Goal: Task Accomplishment & Management: Complete application form

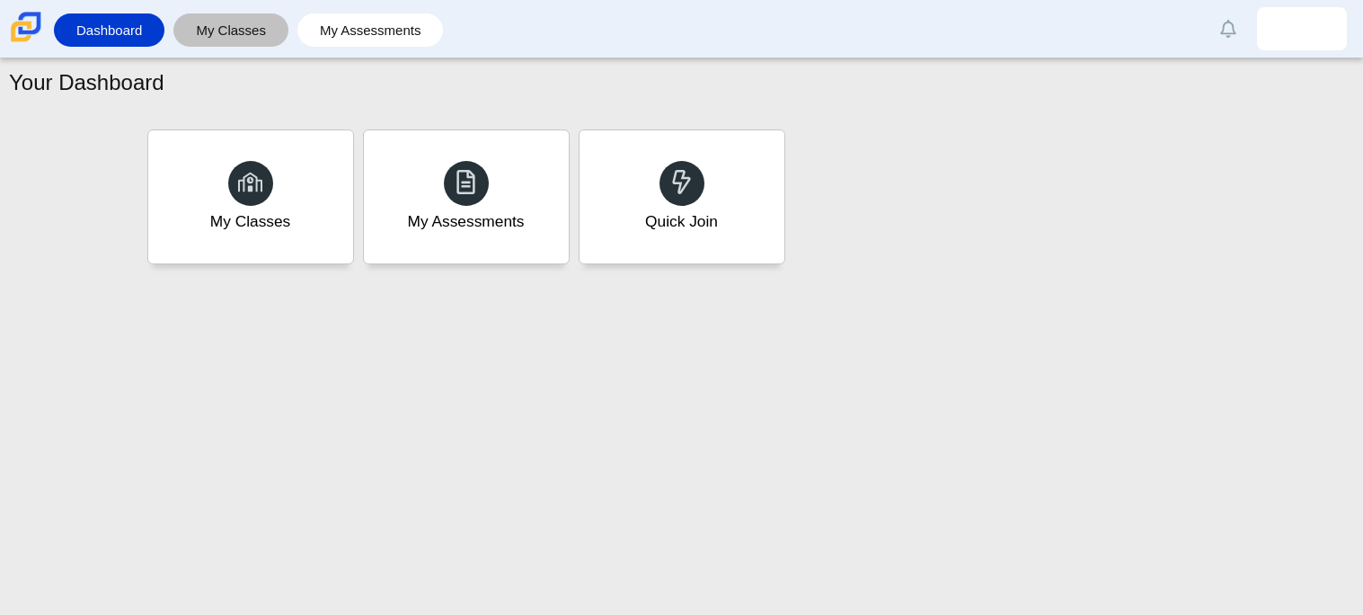
click at [286, 34] on div "My Classes" at bounding box center [230, 29] width 115 height 33
click at [267, 15] on link "My Classes" at bounding box center [230, 29] width 97 height 33
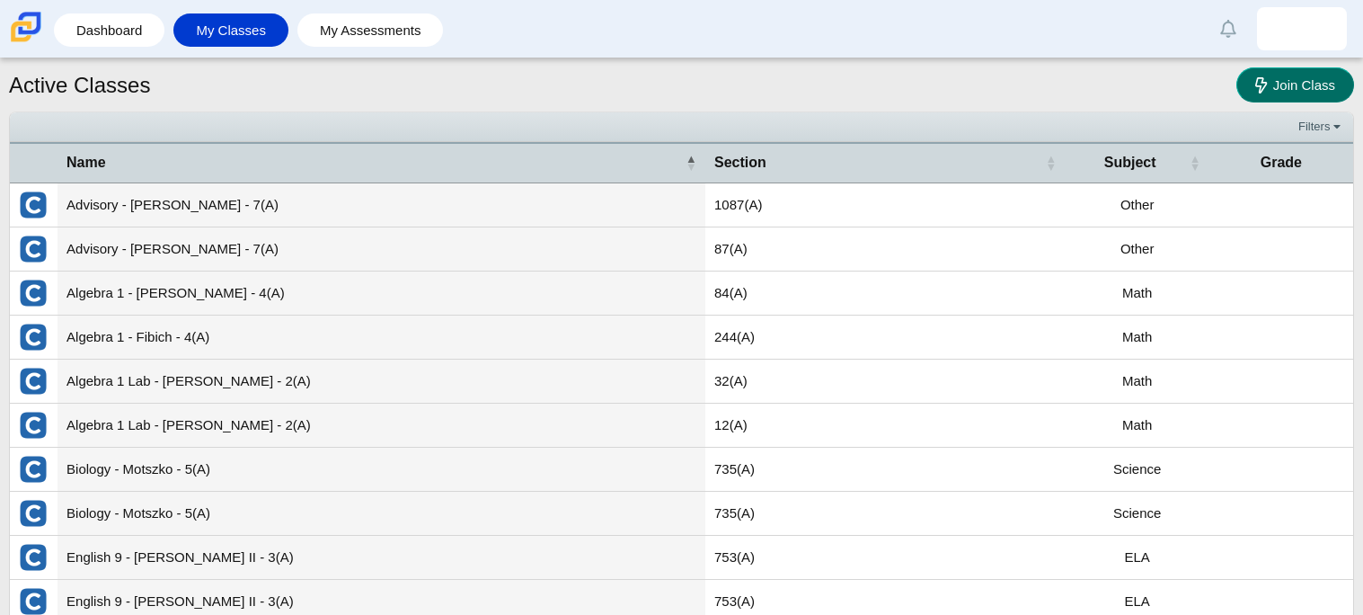
click at [1273, 87] on span "Join Class" at bounding box center [1304, 84] width 62 height 15
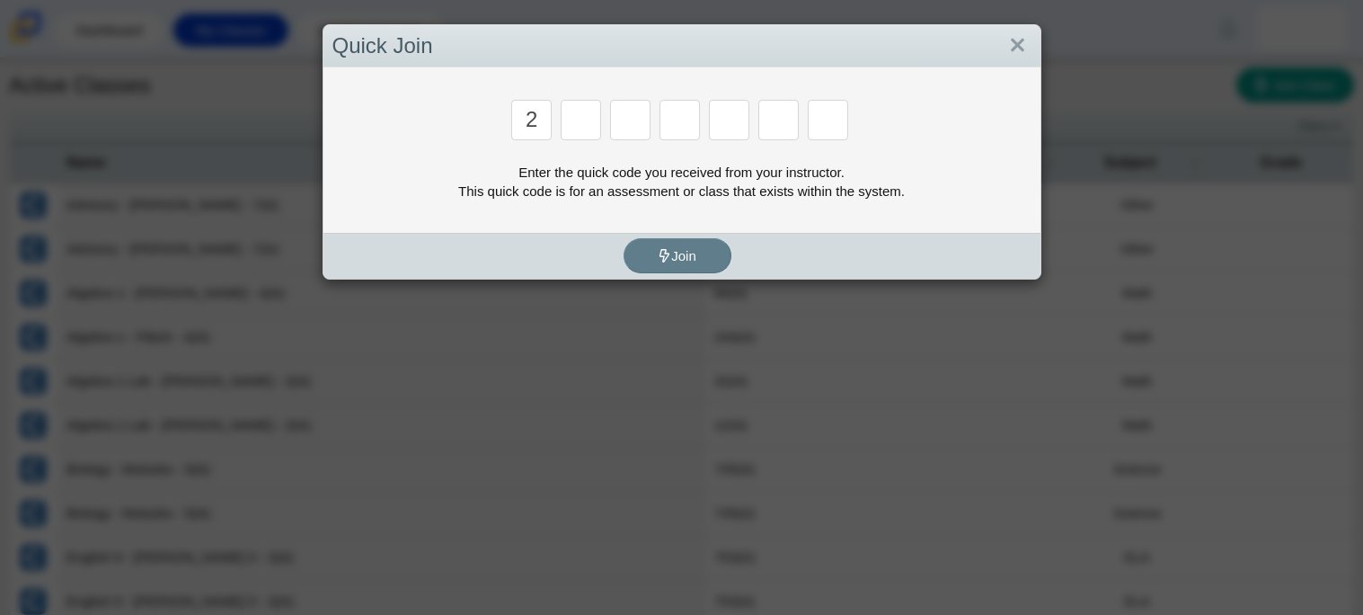
type input "2"
type input "c"
type input "u"
type input "p"
type input "s"
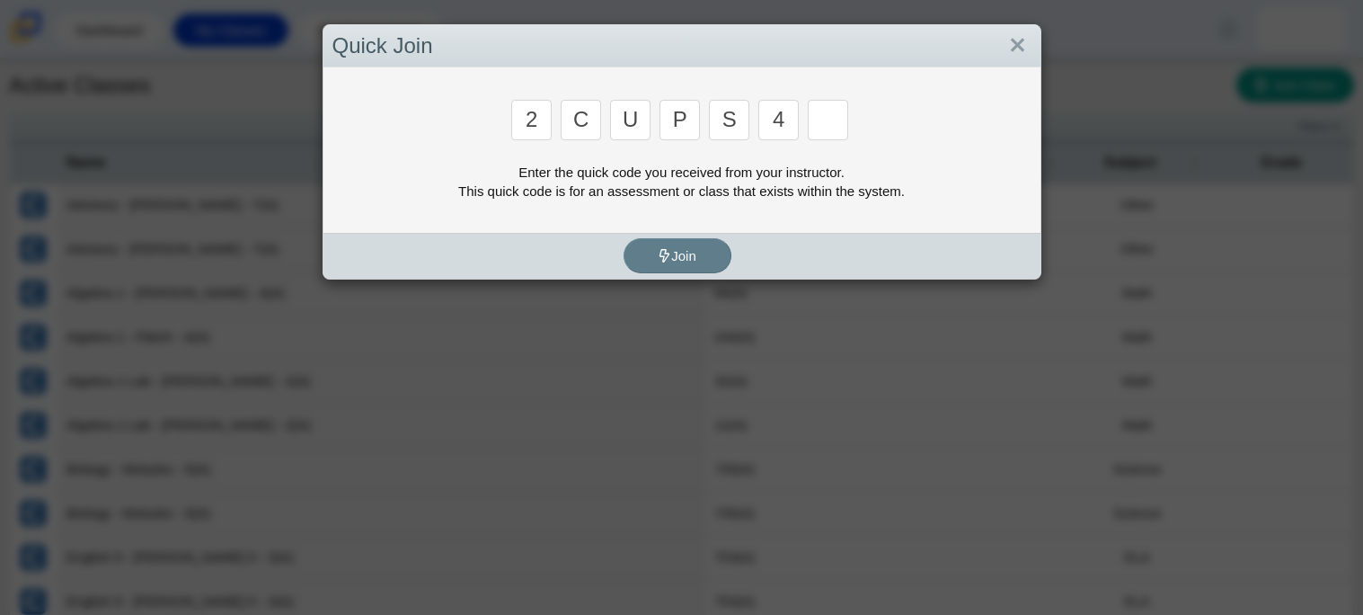
type input "4"
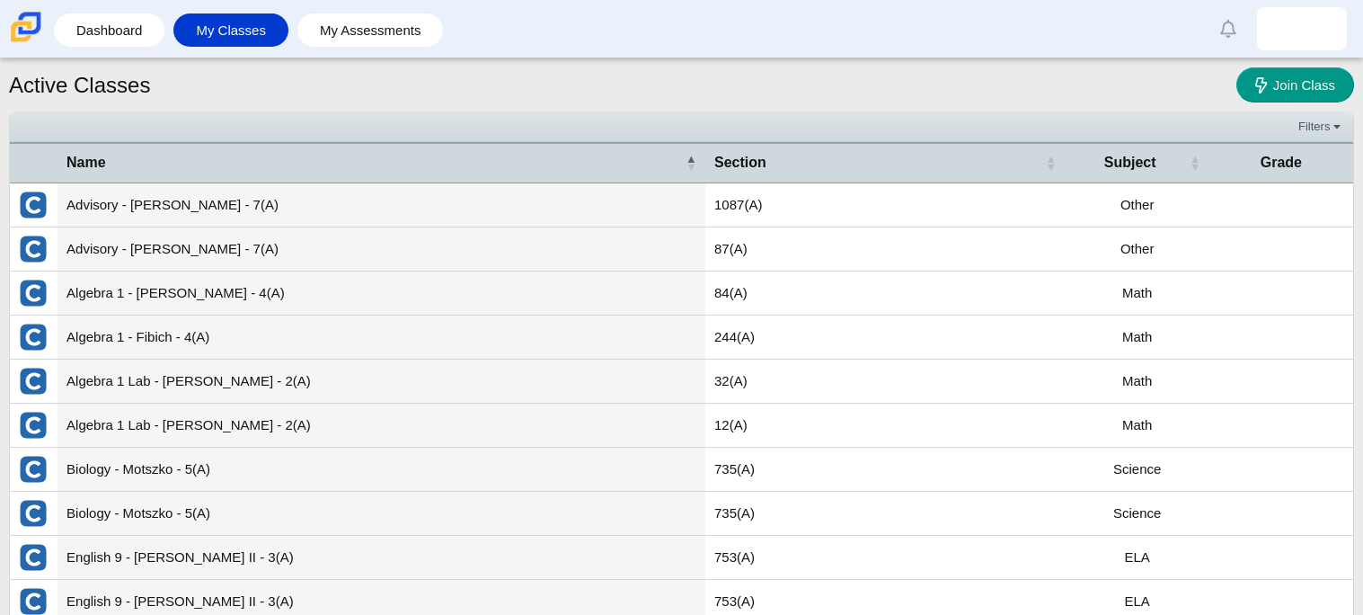
type input "a"
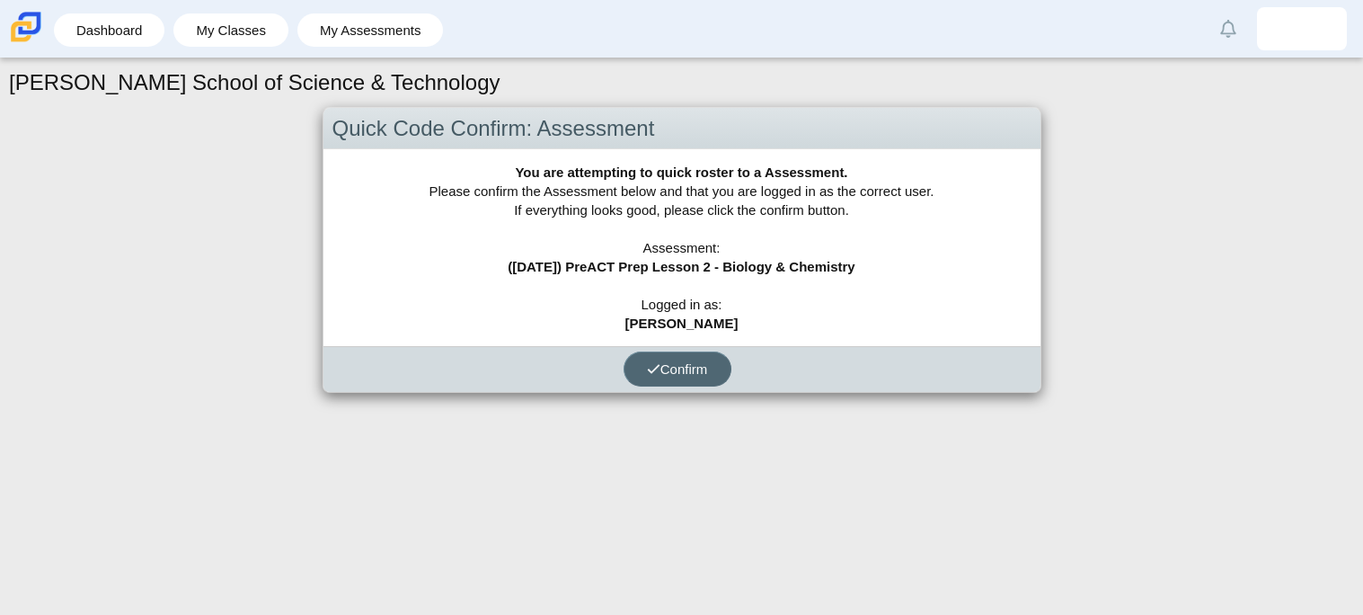
click at [683, 380] on button "Confirm" at bounding box center [678, 368] width 108 height 35
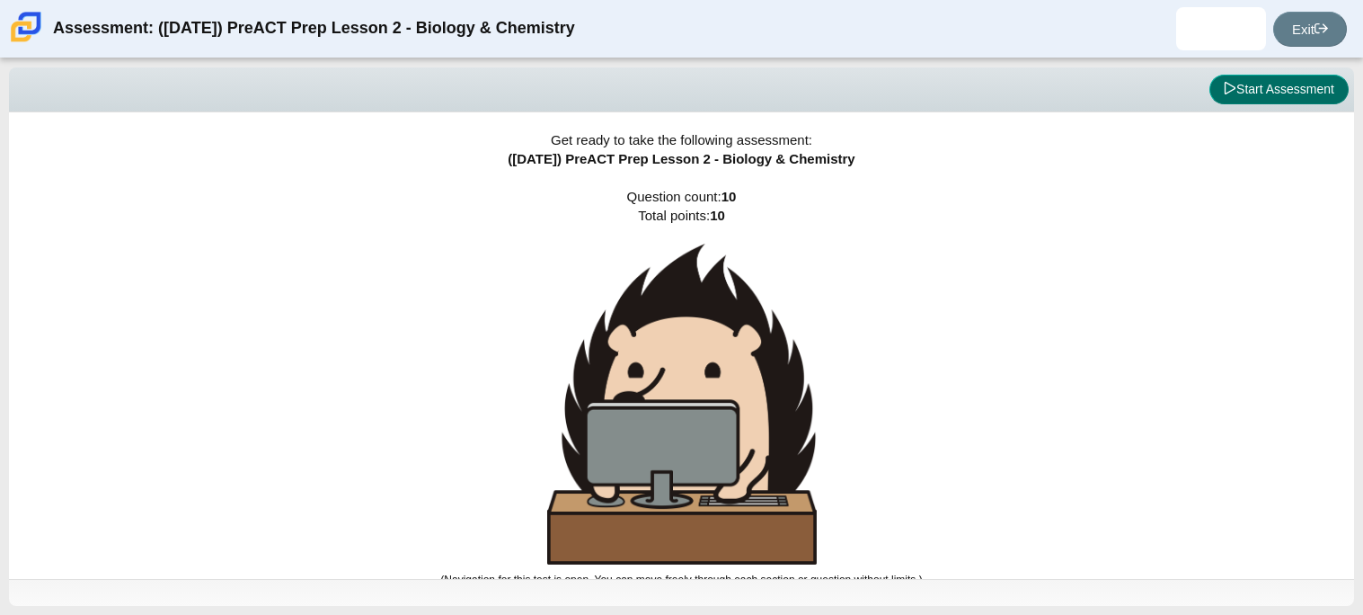
click at [1256, 79] on button "Start Assessment" at bounding box center [1279, 90] width 139 height 31
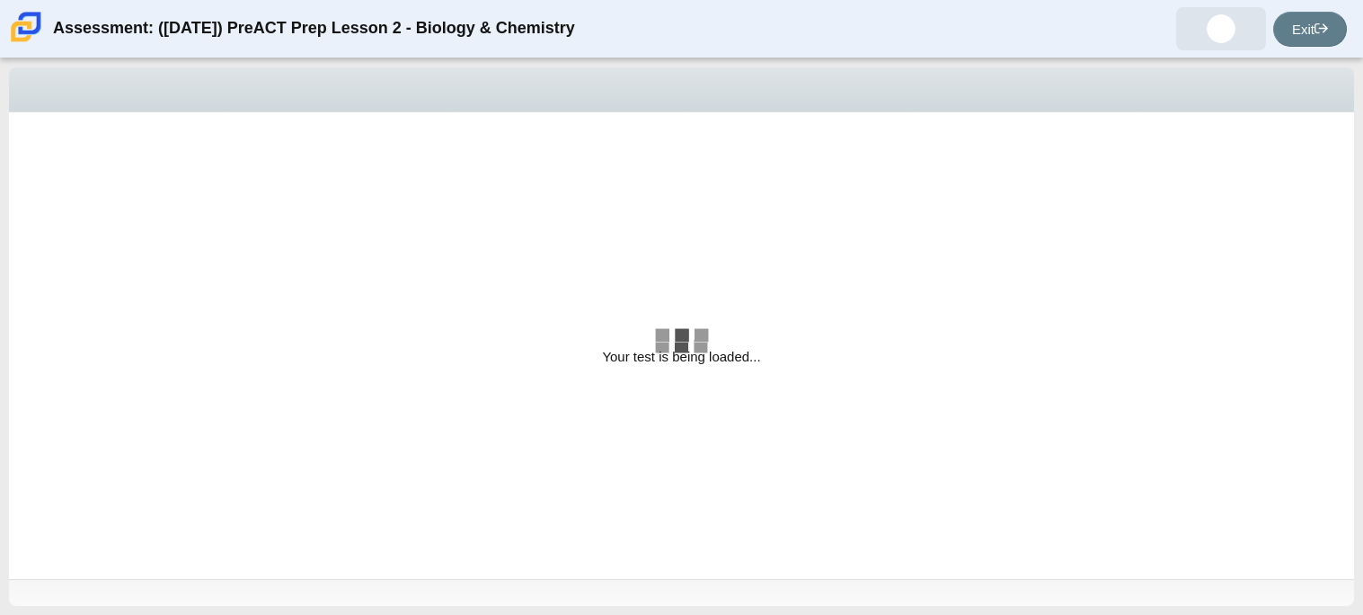
select select "88c27e0d-eae0-4ba9-ac20-9160ce6547ef"
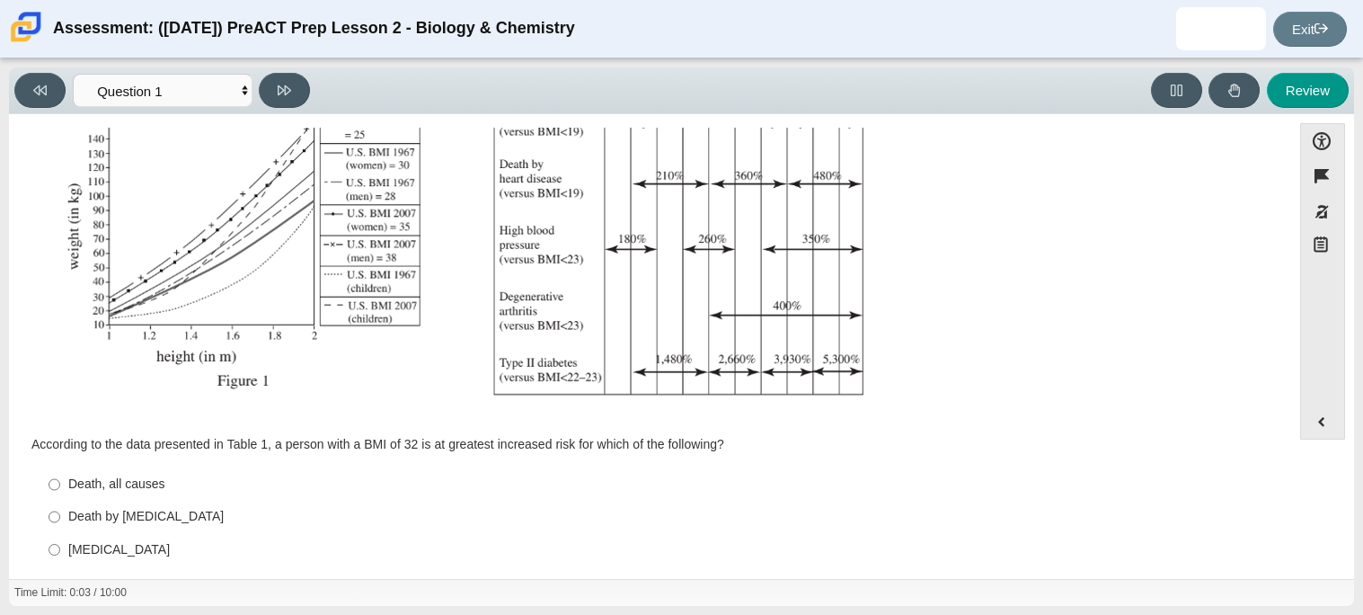
scroll to position [382, 0]
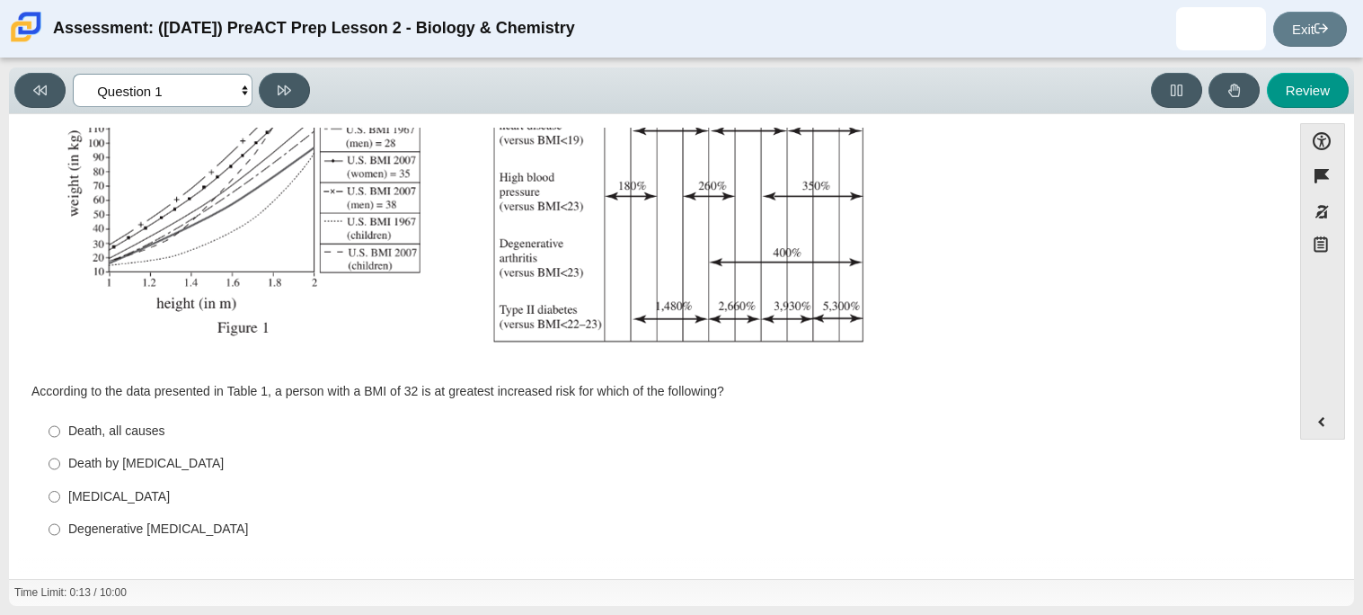
click at [201, 84] on select "Questions Question 1 Question 2 Question 3 Question 4 Question 5 Question 6 Que…" at bounding box center [163, 90] width 180 height 33
click at [221, 88] on select "Questions Question 1 Question 2 Question 3 Question 4 Question 5 Question 6 Que…" at bounding box center [163, 90] width 180 height 33
click at [170, 498] on div "[MEDICAL_DATA]" at bounding box center [664, 497] width 1192 height 18
click at [60, 498] on input "Type II [MEDICAL_DATA] II [MEDICAL_DATA]" at bounding box center [55, 496] width 12 height 32
radio input "true"
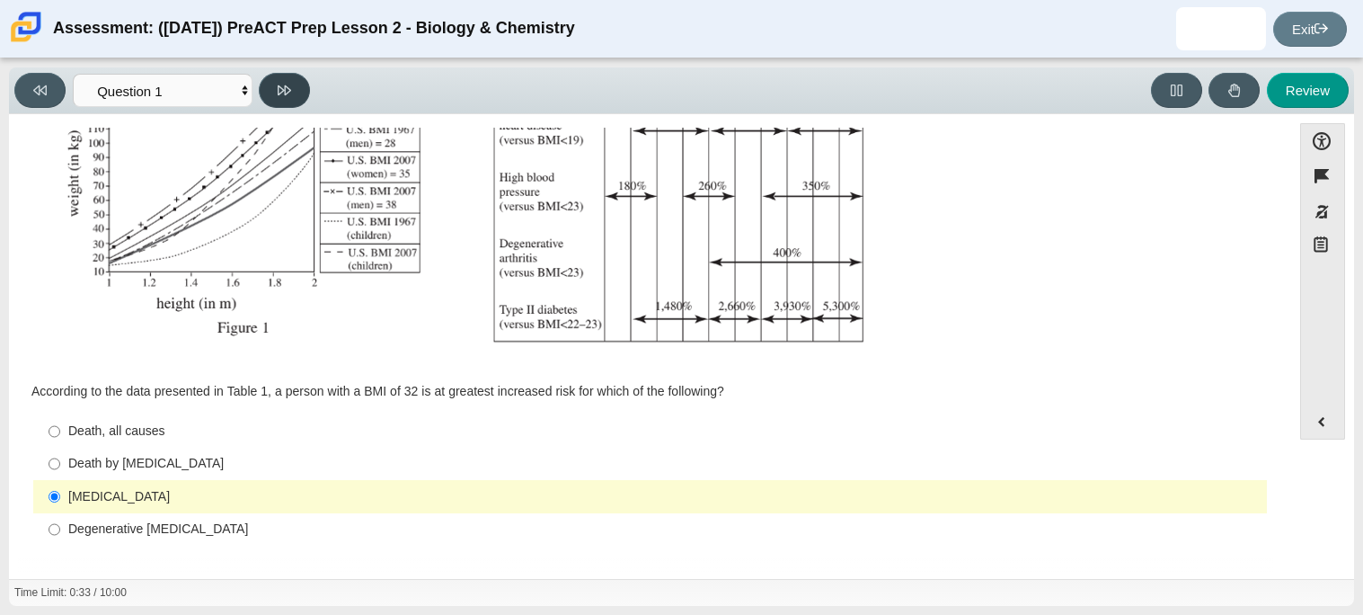
click at [267, 84] on button at bounding box center [284, 90] width 51 height 35
select select "f31ee183-ab53-48c9-9374-3a18949ab500"
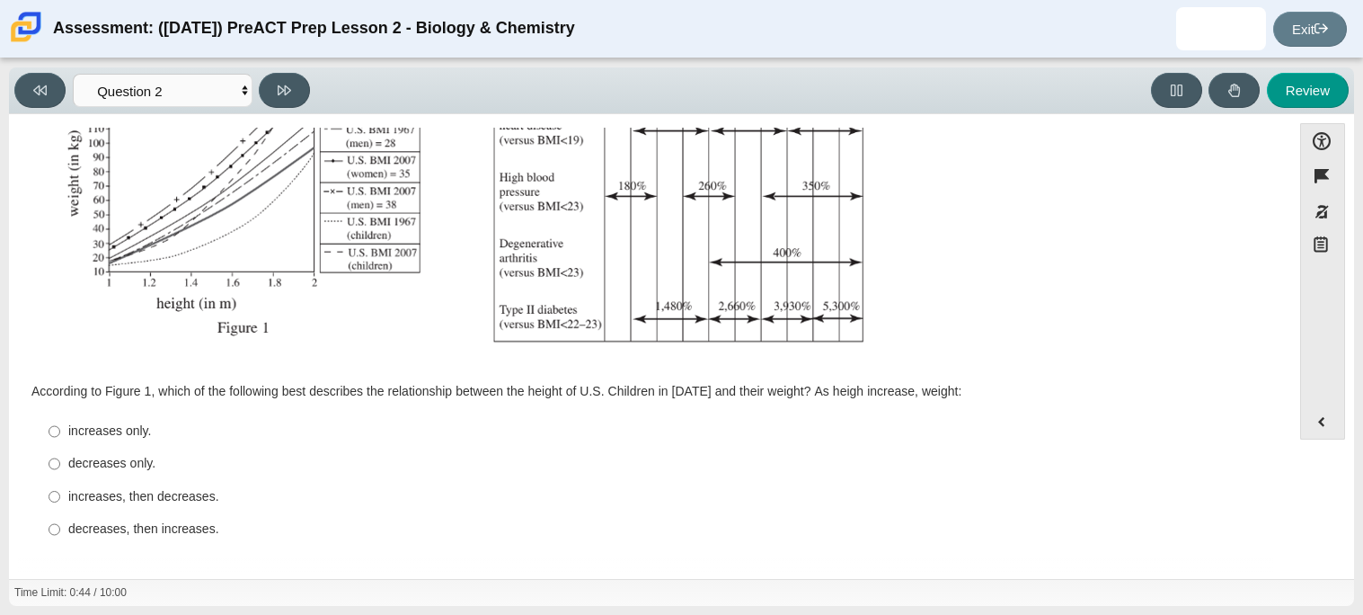
click at [122, 443] on label "increases only. increases only." at bounding box center [651, 431] width 1231 height 32
click at [60, 443] on input "increases only. increases only." at bounding box center [55, 431] width 12 height 32
radio input "true"
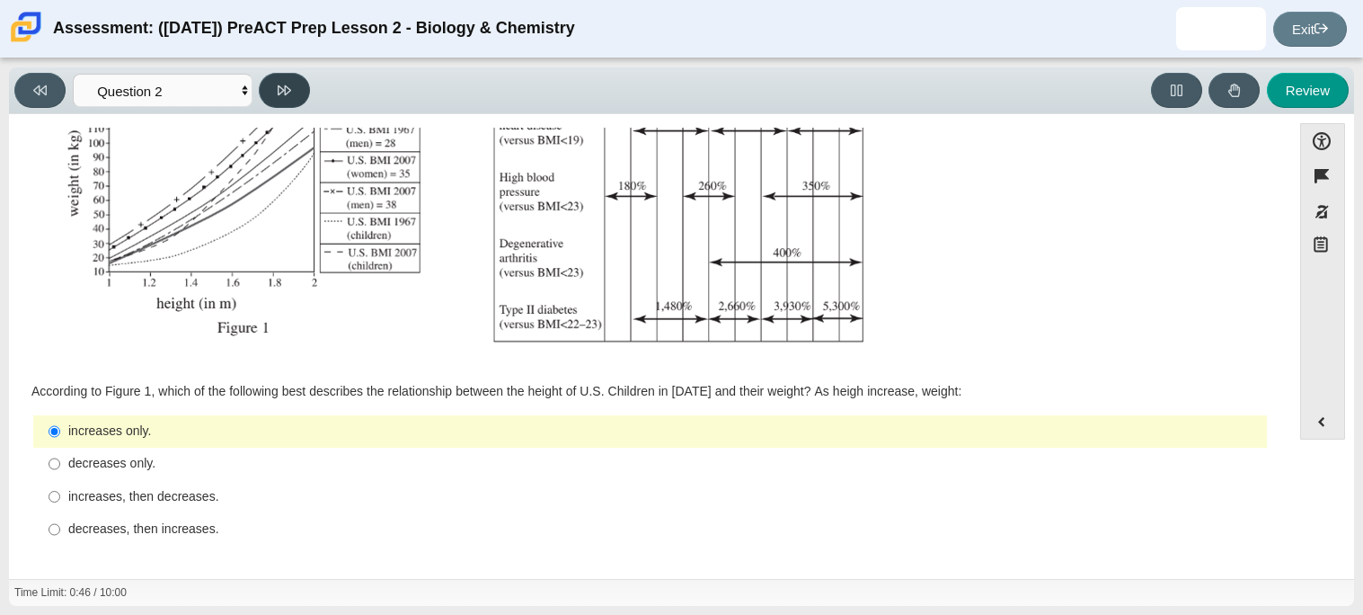
click at [298, 82] on button at bounding box center [284, 90] width 51 height 35
select select "45e82964-709e-4180-9336-970e18221224"
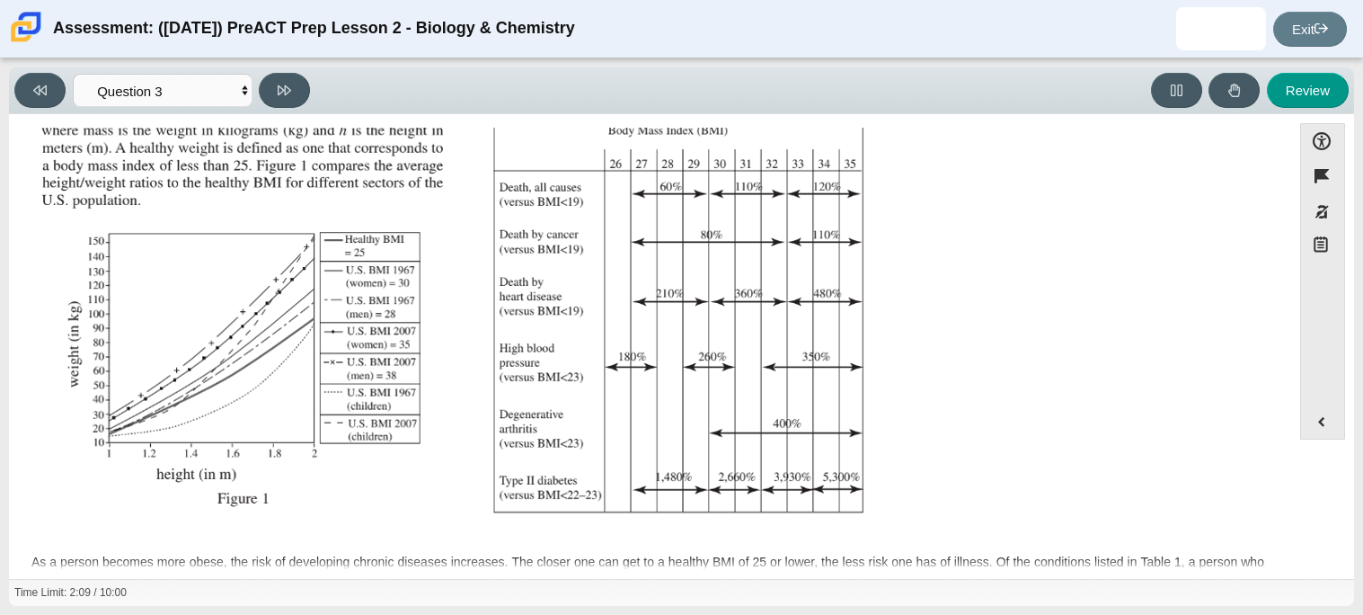
scroll to position [400, 0]
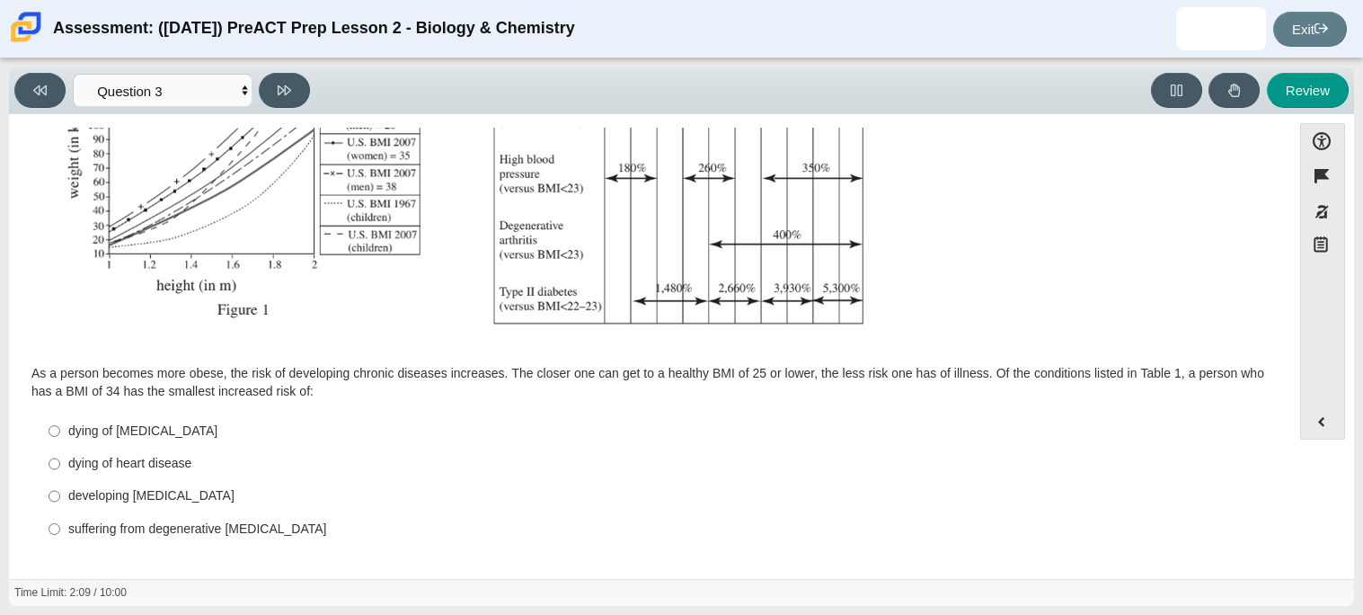
click at [128, 428] on div "dying of cancer" at bounding box center [664, 431] width 1192 height 18
click at [60, 428] on input "dying of cancer dying of cancer" at bounding box center [55, 430] width 12 height 32
radio input "true"
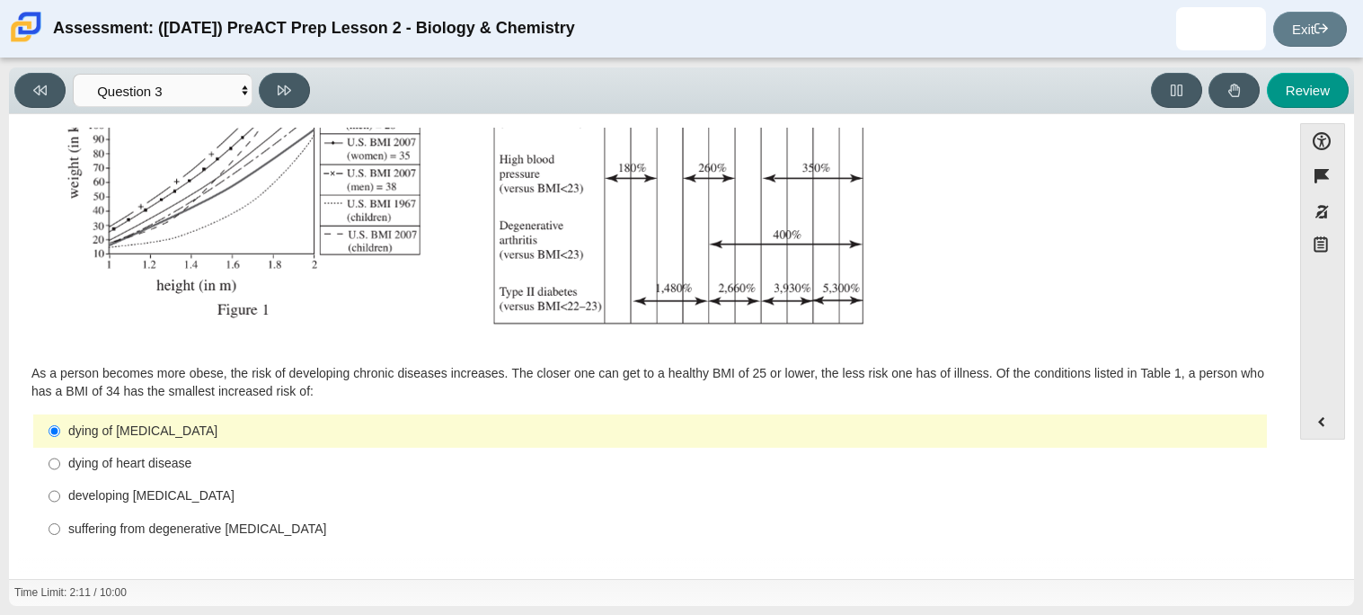
click at [217, 523] on div "suffering from degenerative arthritis" at bounding box center [664, 529] width 1192 height 18
click at [60, 523] on input "suffering from degenerative arthritis suffering from degenerative arthritis" at bounding box center [55, 528] width 12 height 32
radio input "true"
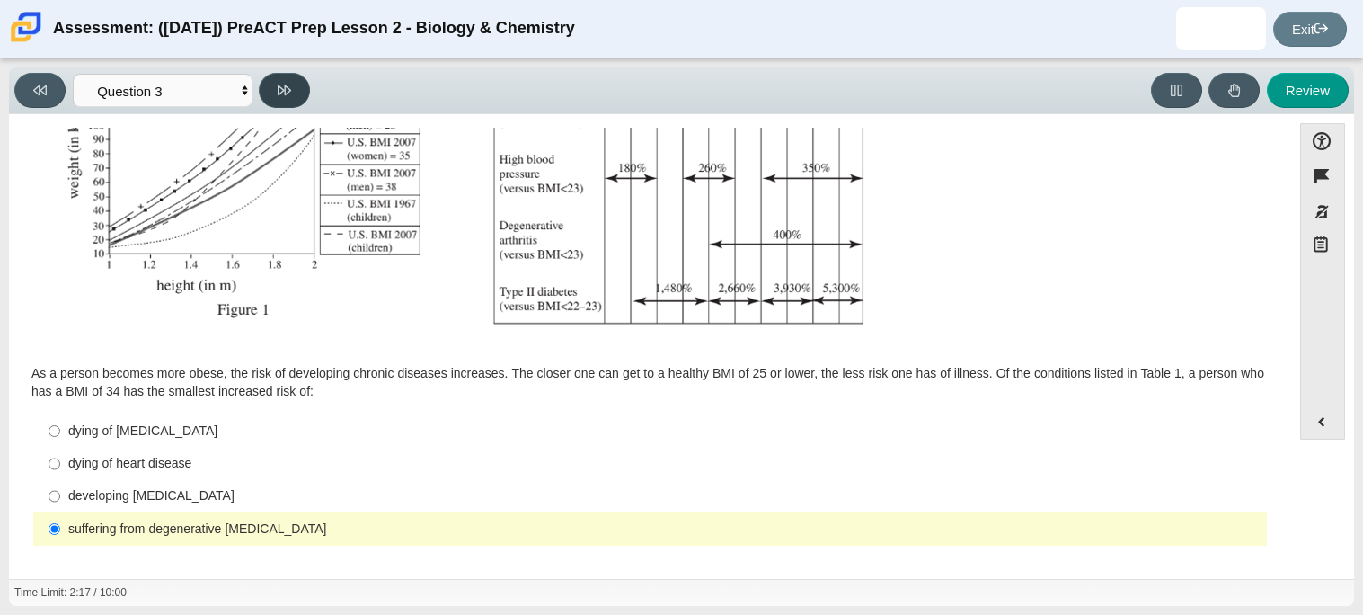
click at [297, 74] on button at bounding box center [284, 90] width 51 height 35
select select "71dcacfe-cf8b-4cdc-be22-b82c8aec5da2"
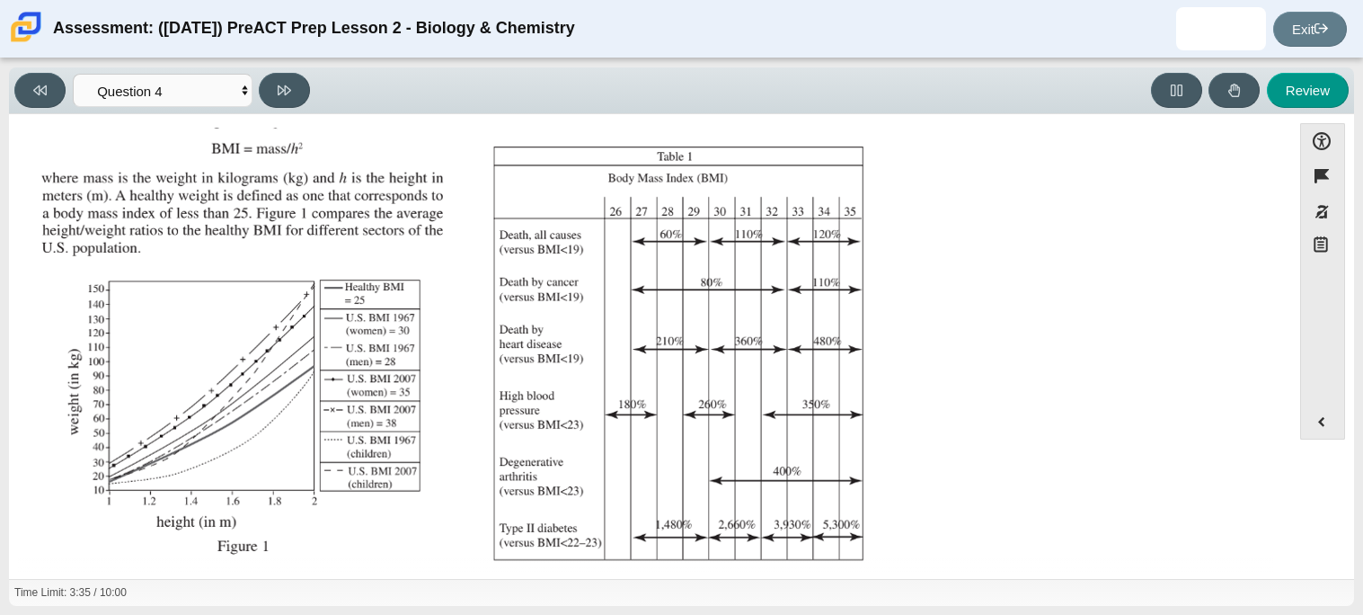
scroll to position [384, 0]
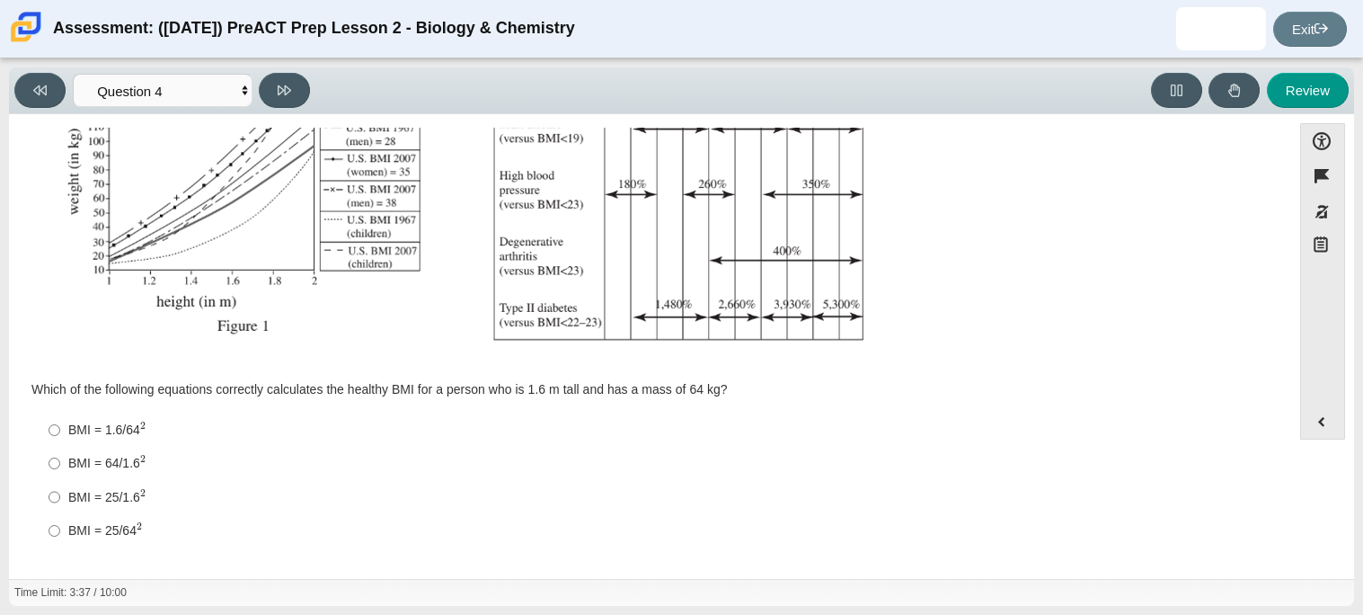
click at [140, 493] on mjx-c "Assessment items" at bounding box center [142, 492] width 5 height 7
click at [60, 493] on input "BMI = 25/1.6 2 BMI = 25/1.62" at bounding box center [55, 496] width 12 height 33
radio input "true"
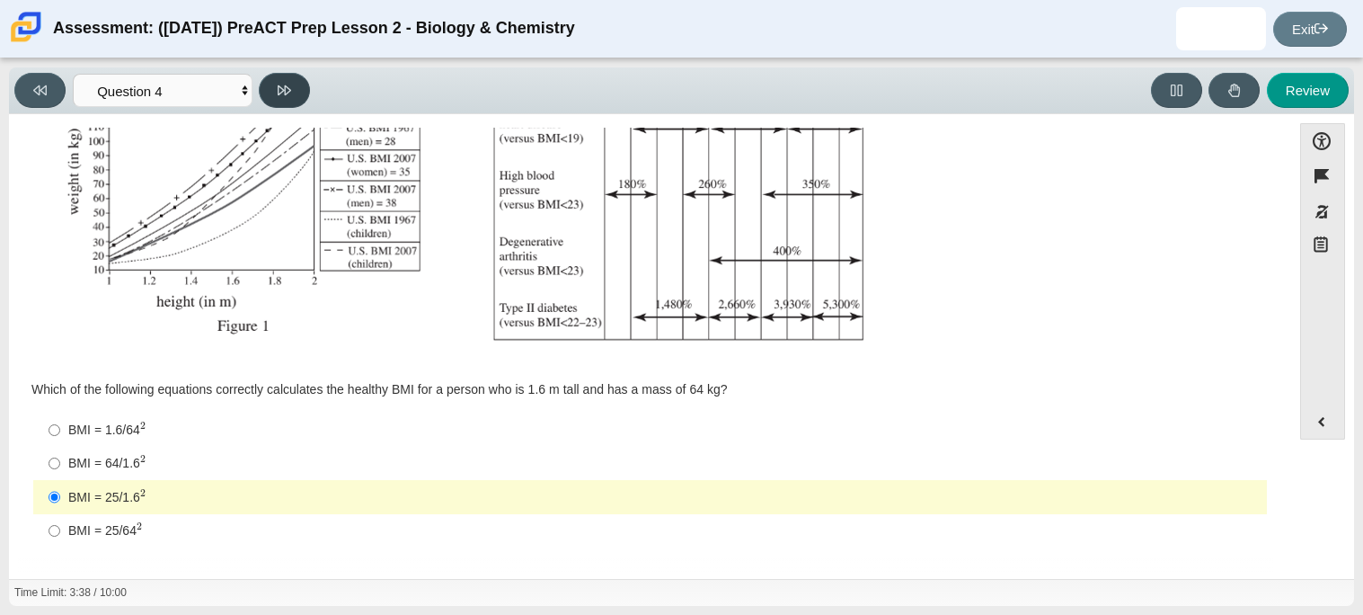
click at [289, 90] on icon at bounding box center [284, 90] width 13 height 10
select select "c6558c8b-086a-4b4c-b582-9428309971ba"
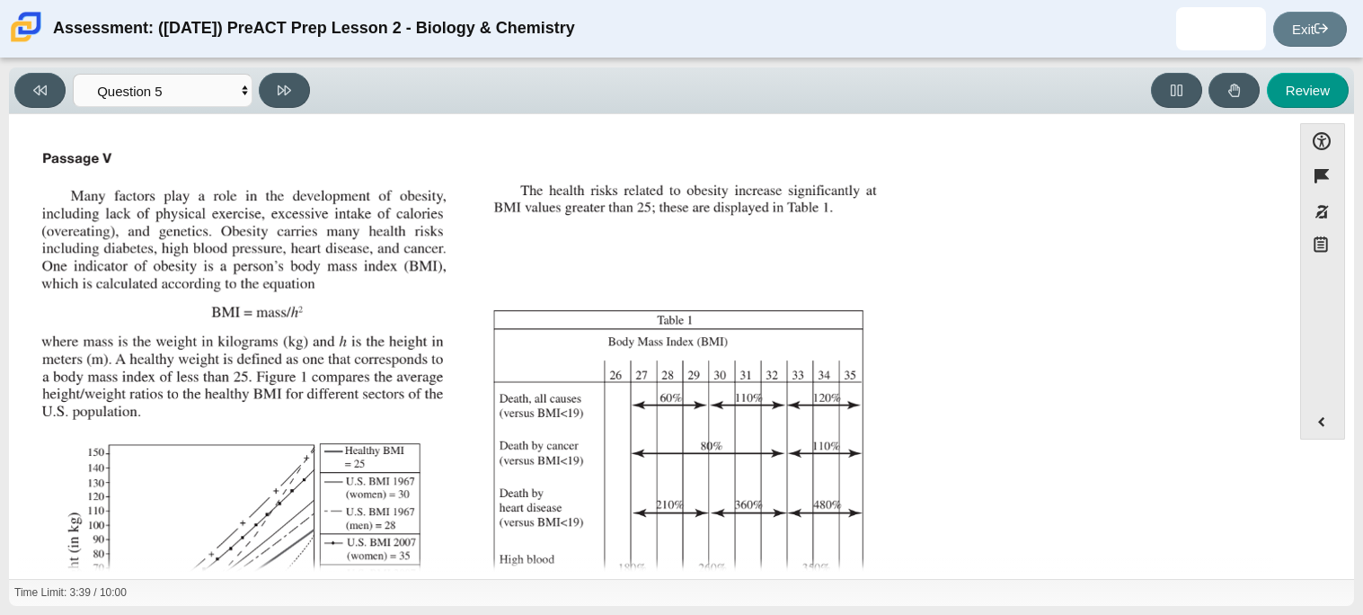
scroll to position [382, 0]
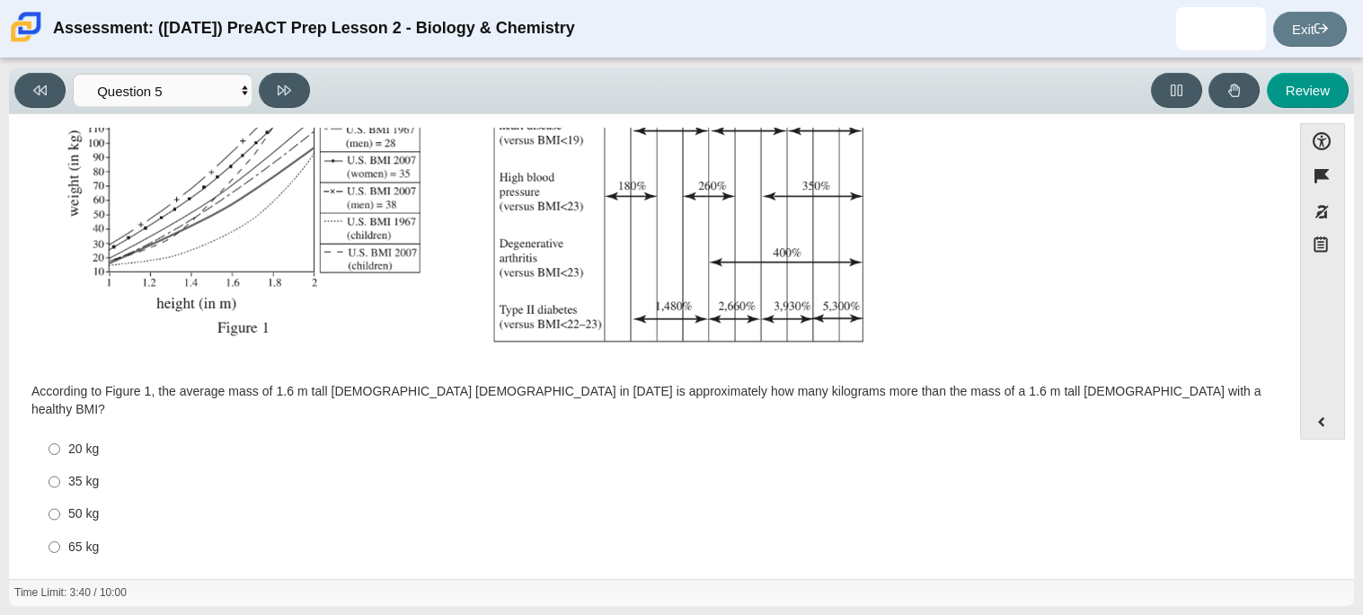
click at [87, 505] on div "50 kg" at bounding box center [664, 514] width 1192 height 18
click at [60, 498] on input "50 kg 50 kg" at bounding box center [55, 514] width 12 height 32
radio input "true"
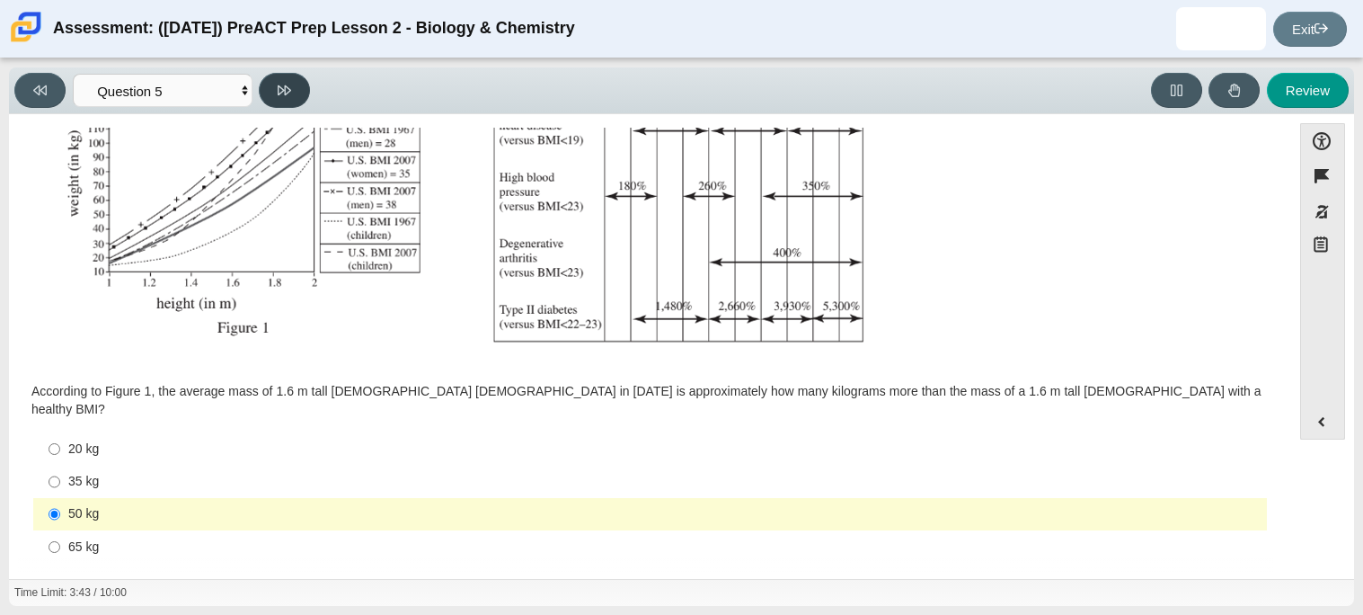
click at [285, 97] on button at bounding box center [284, 90] width 51 height 35
select select "74d98ab6-2529-481e-9250-4e9263ec31cd"
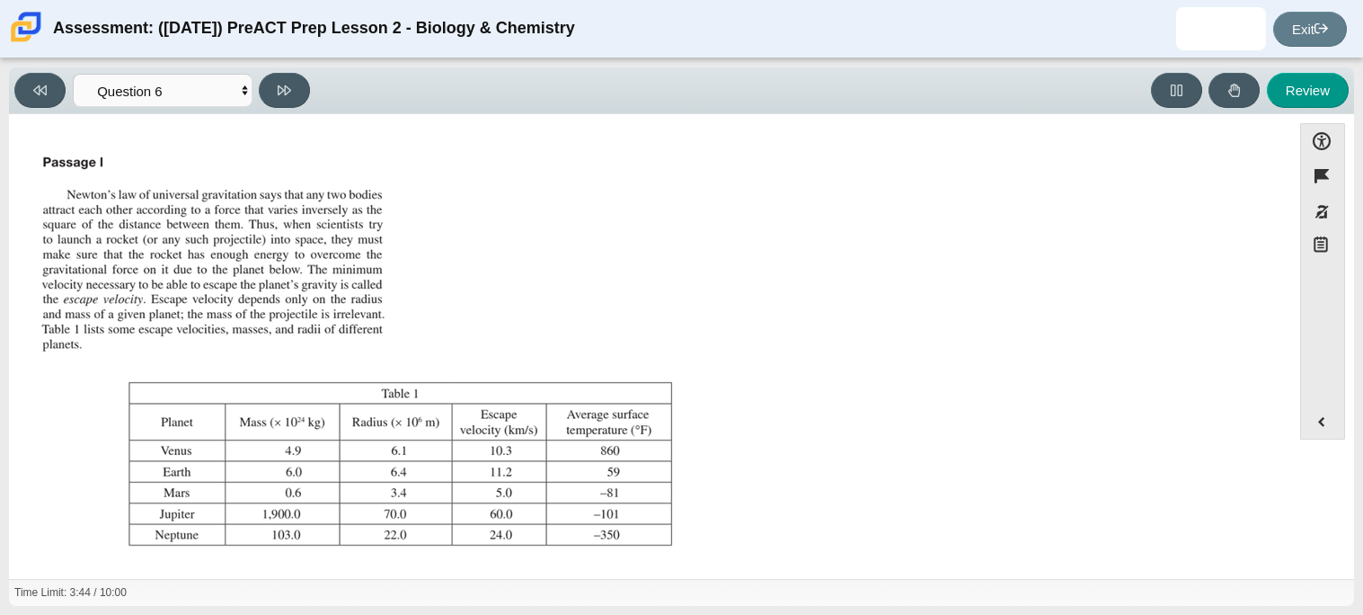
scroll to position [206, 0]
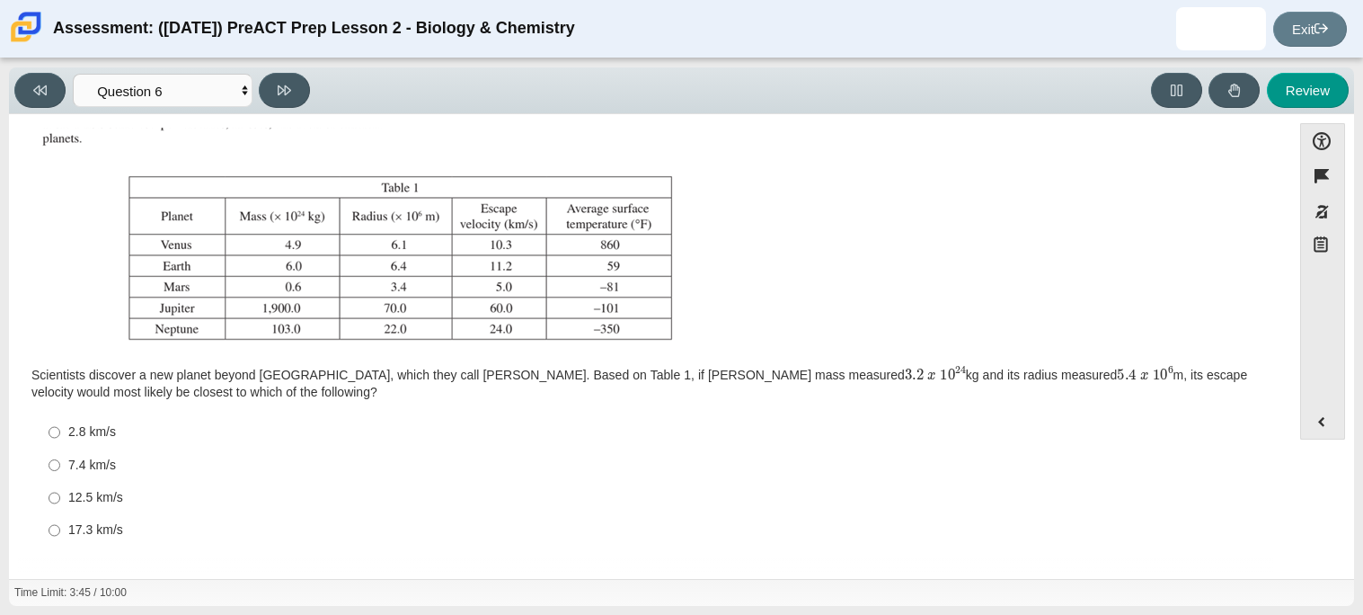
click at [99, 492] on div "12.5 km/s" at bounding box center [664, 498] width 1192 height 18
click at [60, 492] on input "12.5 km/s 12.5 km/s" at bounding box center [55, 498] width 12 height 32
radio input "true"
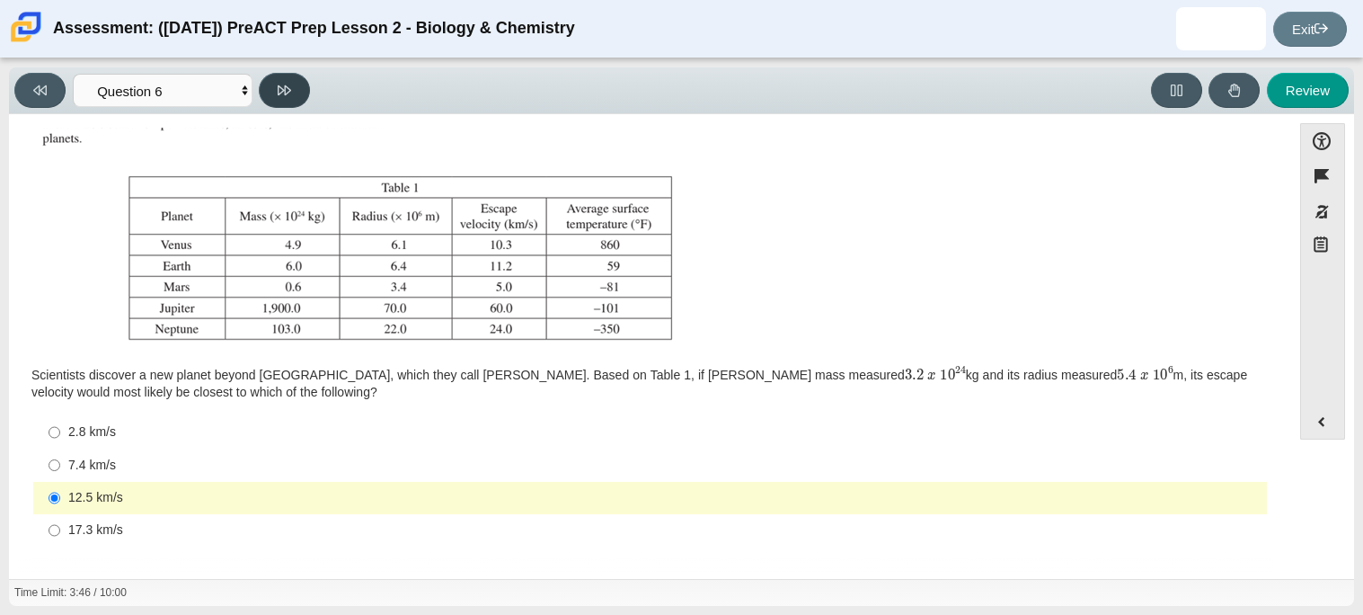
click at [296, 98] on button at bounding box center [284, 90] width 51 height 35
select select "31694628-7769-4744-9964-d3ed6115c03c"
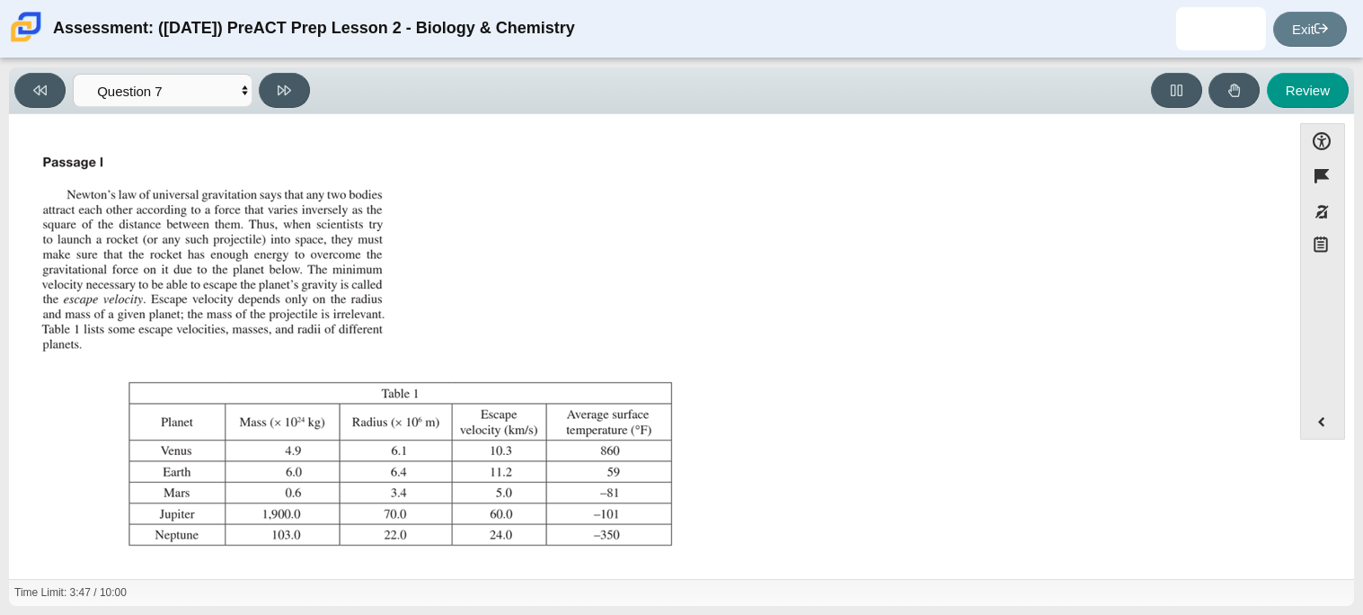
scroll to position [188, 0]
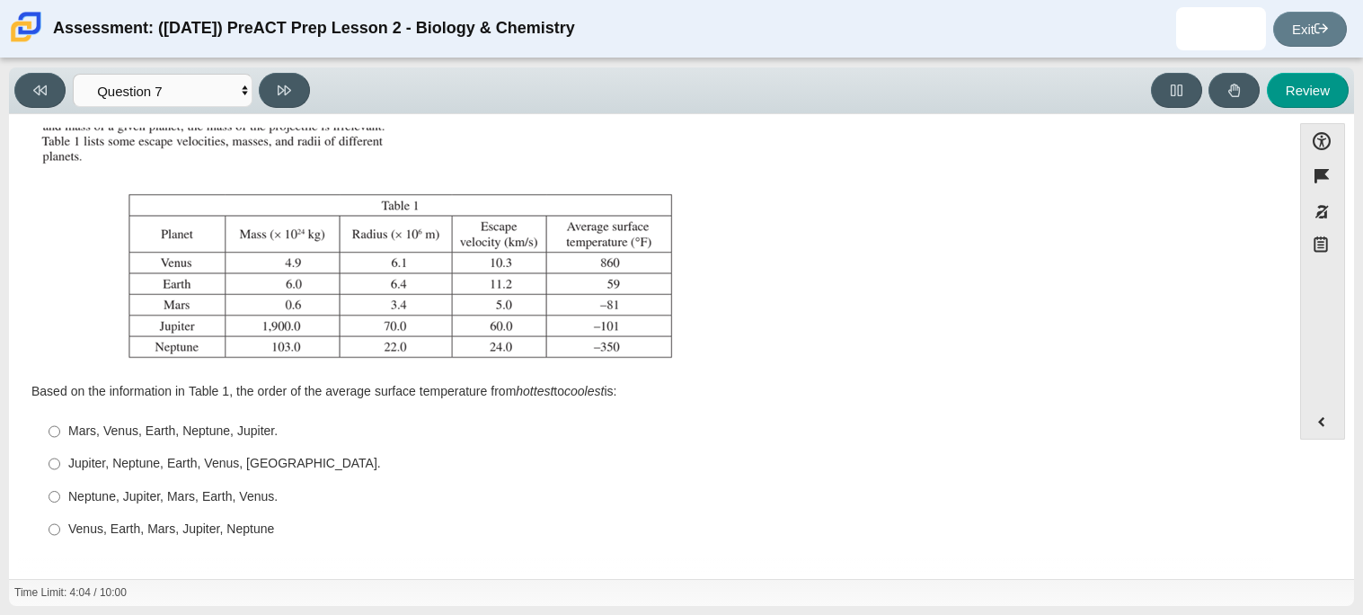
click at [262, 433] on div "Mars, Venus, Earth, Neptune, Jupiter." at bounding box center [664, 431] width 1192 height 18
click at [60, 433] on input "Mars, Venus, Earth, Neptune, Jupiter. Mars, Venus, Earth, Neptune, Jupiter." at bounding box center [55, 431] width 12 height 32
radio input "true"
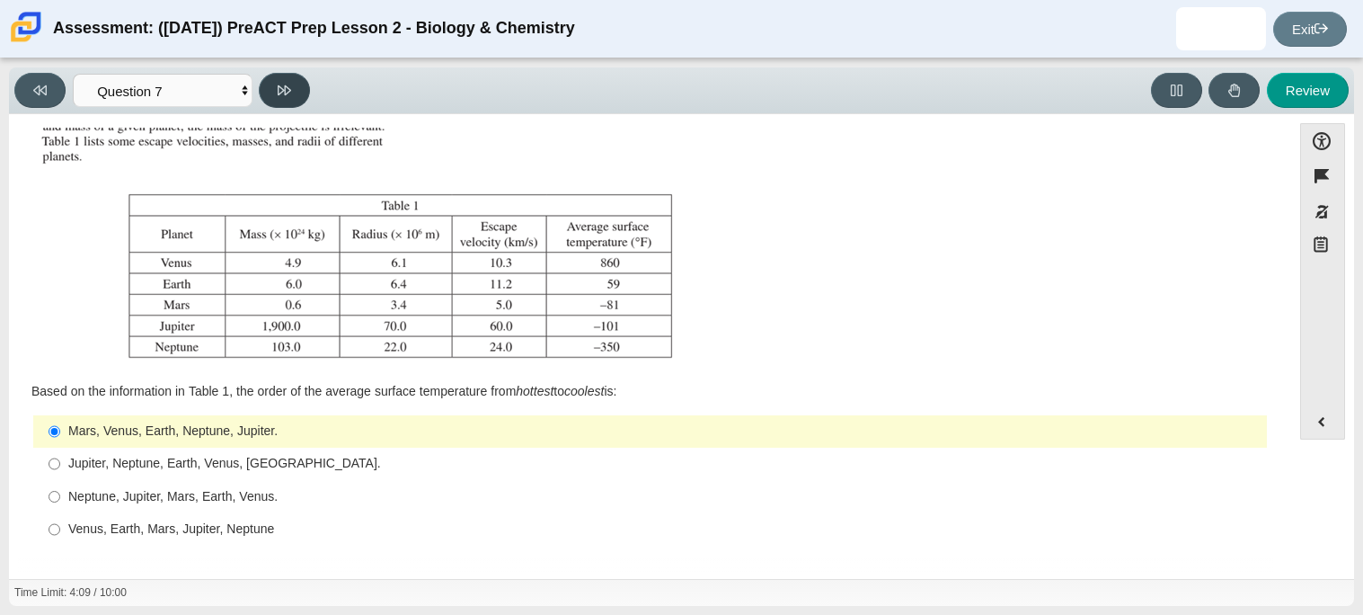
click at [292, 75] on button at bounding box center [284, 90] width 51 height 35
select select "02960795-9514-4c41-985f-77b6951c8514"
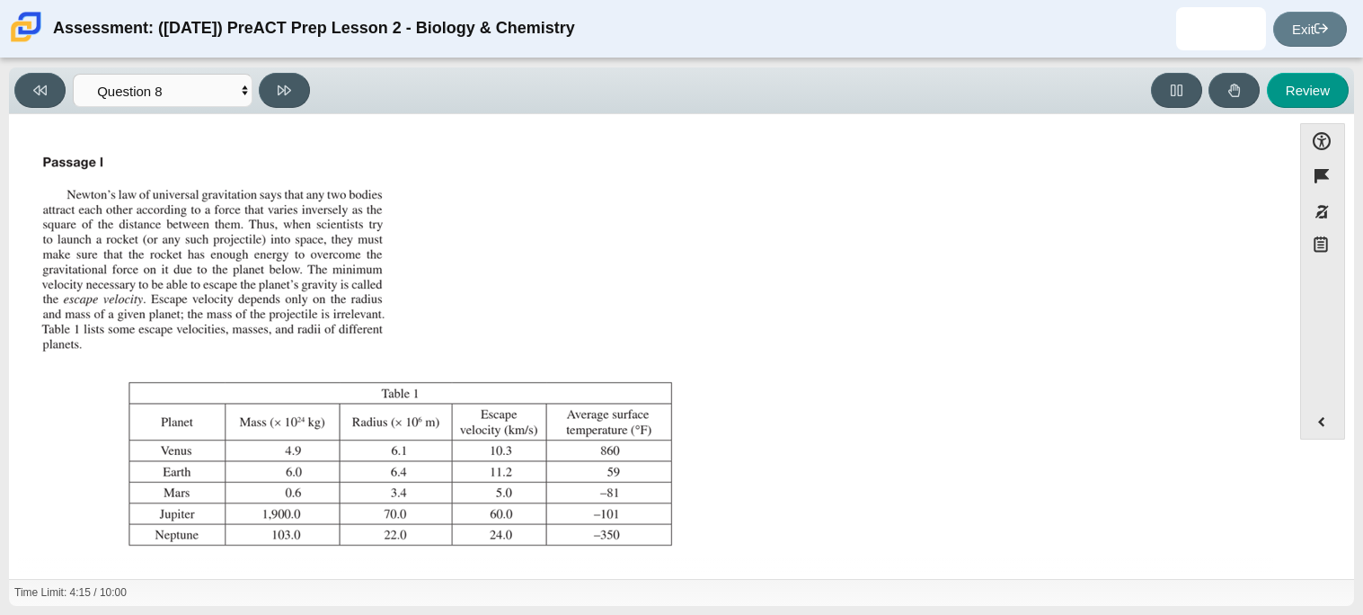
scroll to position [205, 0]
